Goal: Use online tool/utility: Utilize a website feature to perform a specific function

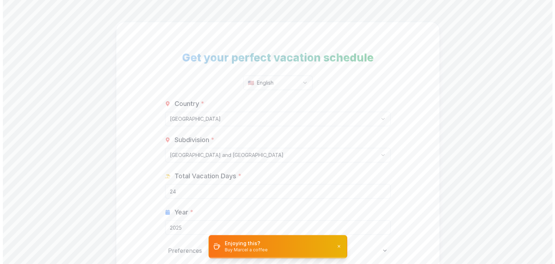
scroll to position [40, 0]
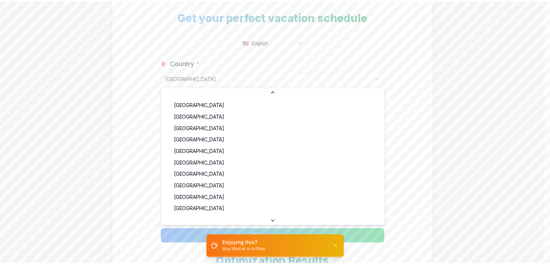
scroll to position [392, 0]
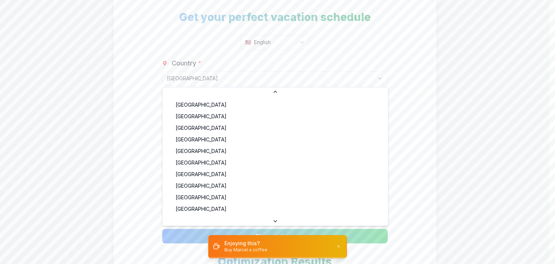
select select "PK"
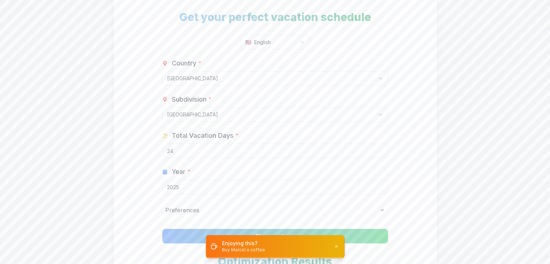
click at [379, 189] on input "2025" at bounding box center [275, 187] width 226 height 14
type input "2026"
click at [379, 151] on input "23" at bounding box center [275, 150] width 226 height 14
click at [379, 151] on input "22" at bounding box center [275, 150] width 226 height 14
click at [379, 151] on input "21" at bounding box center [275, 150] width 226 height 14
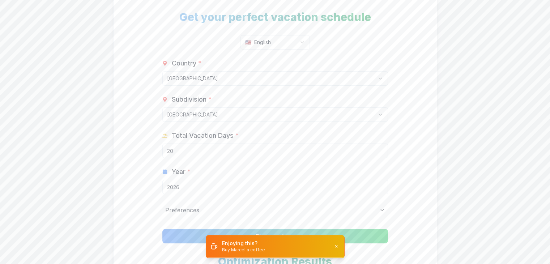
click at [379, 151] on input "20" at bounding box center [275, 150] width 226 height 14
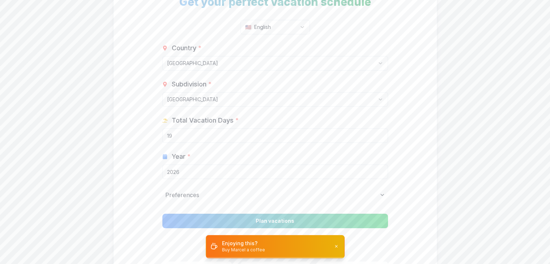
type input "19"
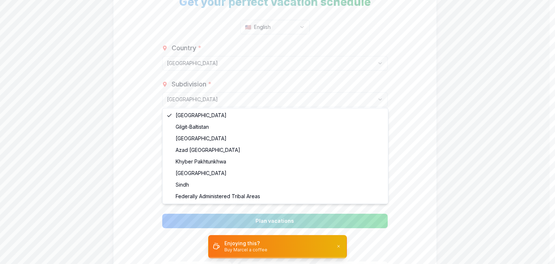
select select "PK-IS"
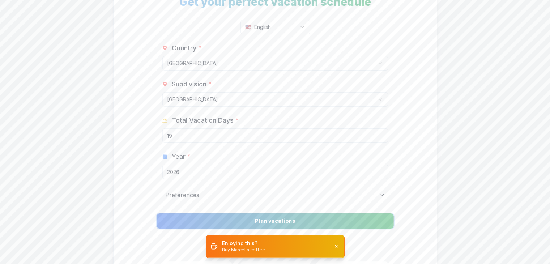
click at [223, 217] on button "Plan vacations" at bounding box center [274, 220] width 237 height 15
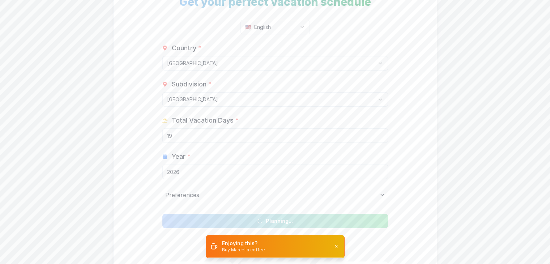
click at [381, 194] on icon at bounding box center [382, 195] width 6 height 6
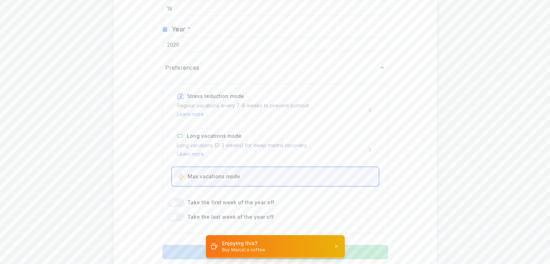
scroll to position [210, 0]
click at [382, 63] on div "Preferences" at bounding box center [275, 67] width 226 height 14
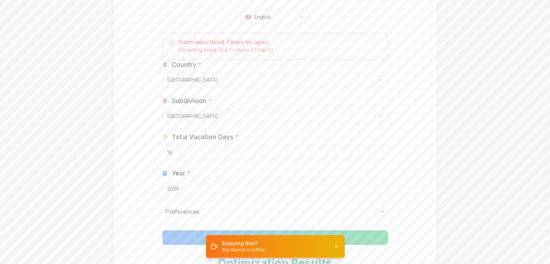
scroll to position [66, 0]
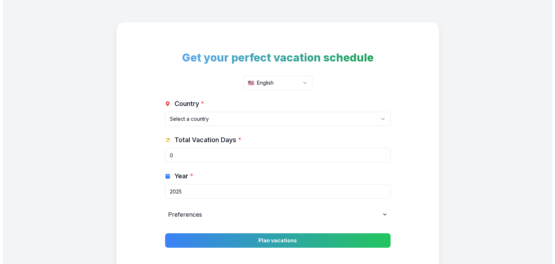
scroll to position [19, 0]
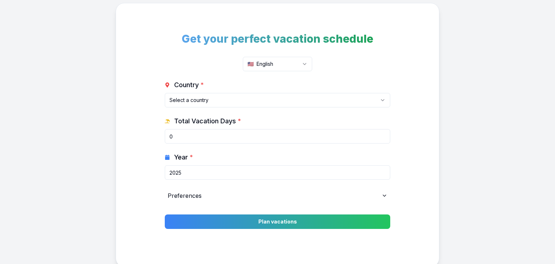
click at [270, 94] on html "Get your perfect vacation schedule 🇺🇸 English Country * Select a country [GEOGR…" at bounding box center [277, 144] width 555 height 326
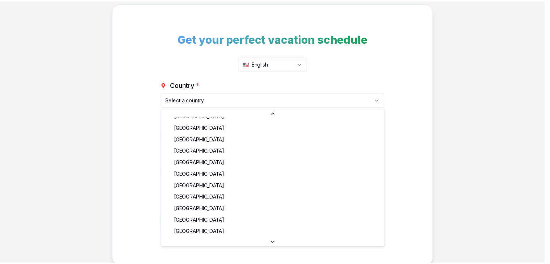
scroll to position [544, 0]
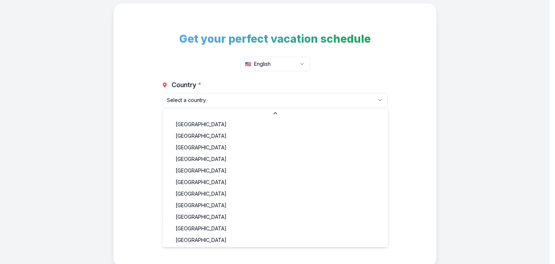
select select "US"
type input "11"
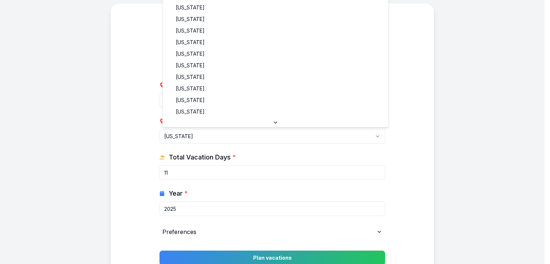
click at [313, 136] on html "Get your perfect vacation schedule 🇺🇸 English Country * United States Albania A…" at bounding box center [275, 162] width 550 height 362
select select "US-CA"
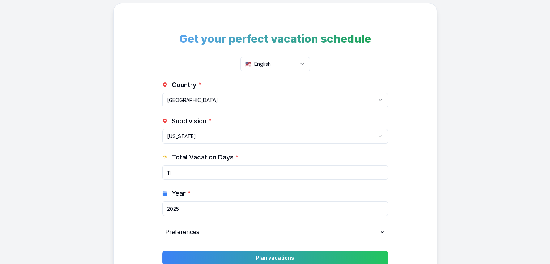
click at [379, 210] on input "2025" at bounding box center [275, 208] width 226 height 14
type input "2025"
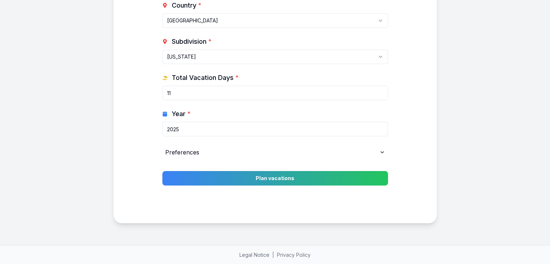
scroll to position [98, 0]
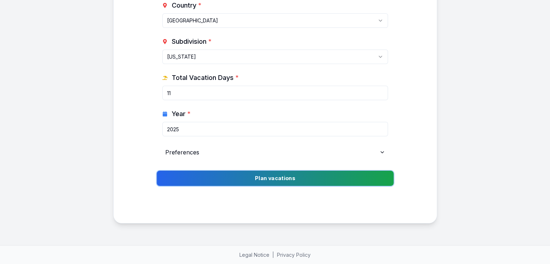
click at [356, 173] on button "Plan vacations" at bounding box center [274, 178] width 237 height 15
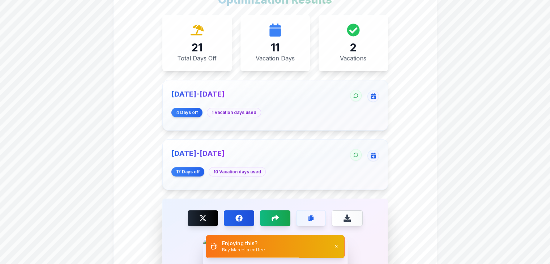
scroll to position [303, 0]
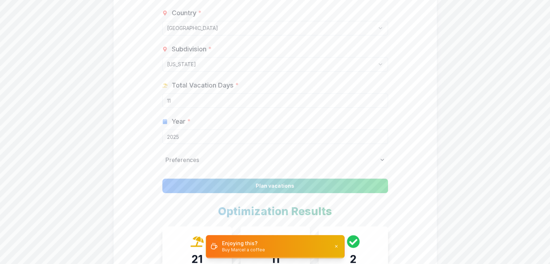
scroll to position [88, 0]
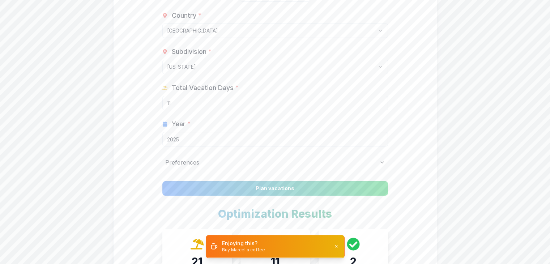
click at [371, 164] on div "Preferences" at bounding box center [275, 162] width 226 height 14
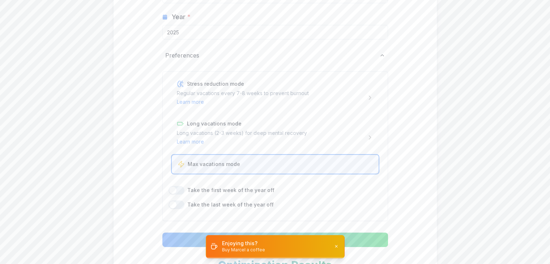
scroll to position [196, 0]
click at [369, 138] on icon at bounding box center [369, 136] width 7 height 7
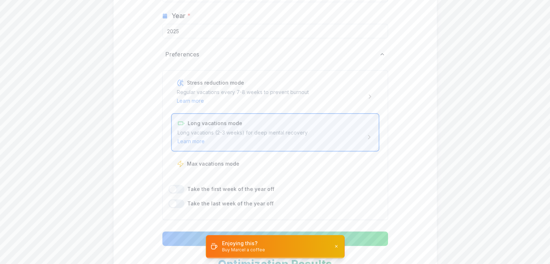
click at [381, 239] on div "Enjoying this? Buy Marcel a coffee" at bounding box center [275, 246] width 538 height 23
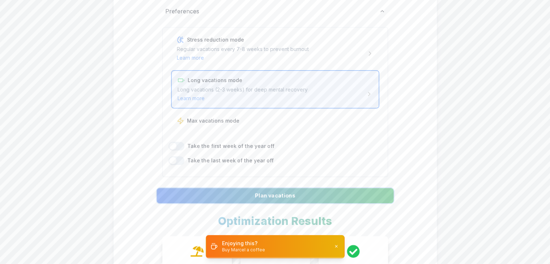
click at [295, 194] on button "Plan vacations" at bounding box center [274, 195] width 237 height 15
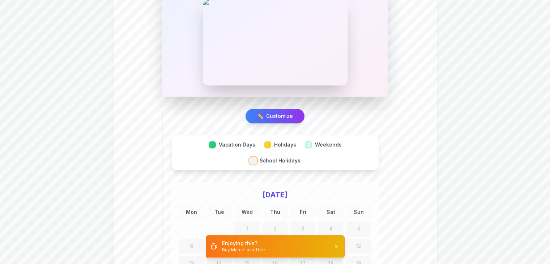
scroll to position [701, 0]
